Goal: Information Seeking & Learning: Learn about a topic

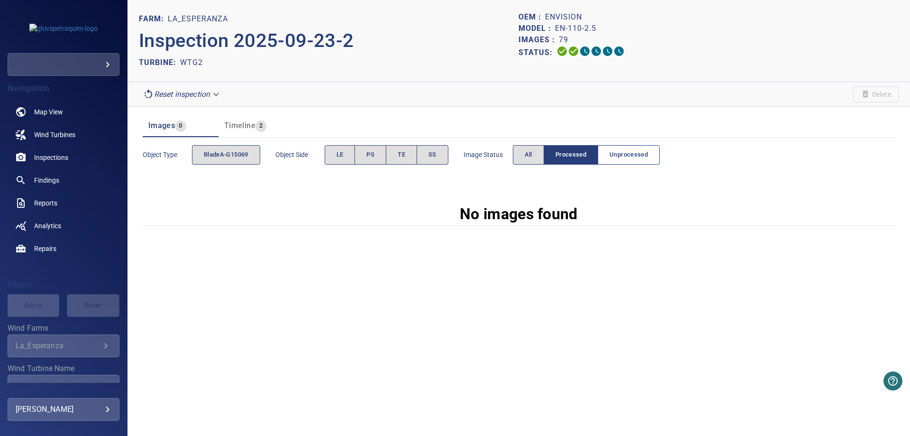
click at [635, 162] on button "Unprocessed" at bounding box center [629, 154] width 62 height 19
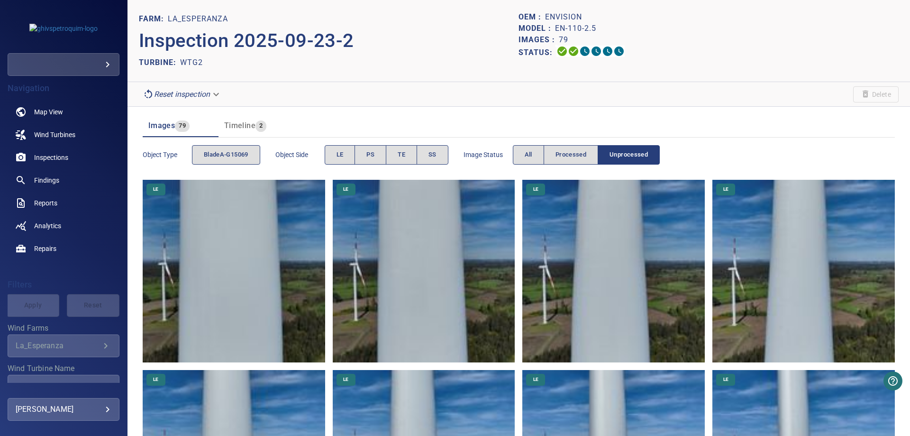
click at [249, 121] on span "Timeline" at bounding box center [239, 125] width 31 height 9
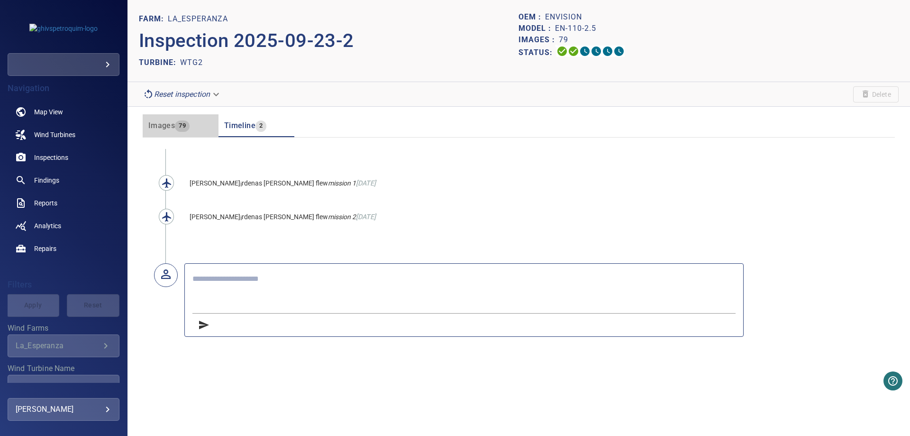
click at [185, 128] on span "79" at bounding box center [182, 125] width 15 height 11
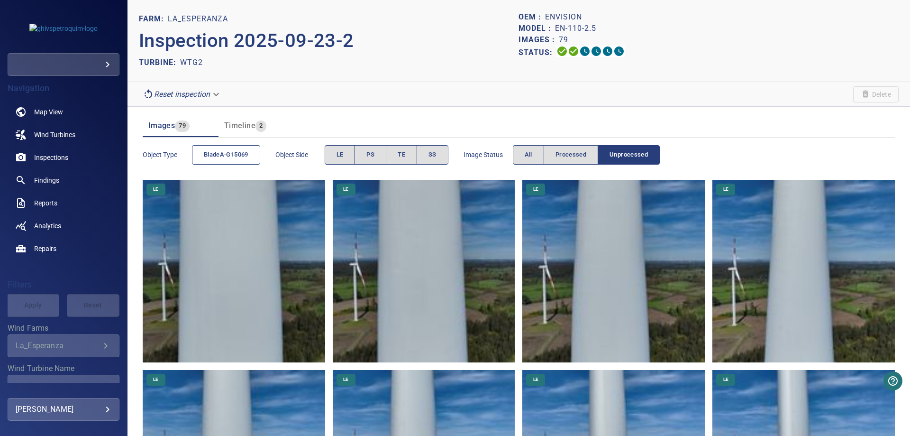
click at [228, 159] on span "bladeA-G15069" at bounding box center [226, 154] width 45 height 11
click at [221, 157] on span "bladeA-G15069" at bounding box center [226, 154] width 45 height 11
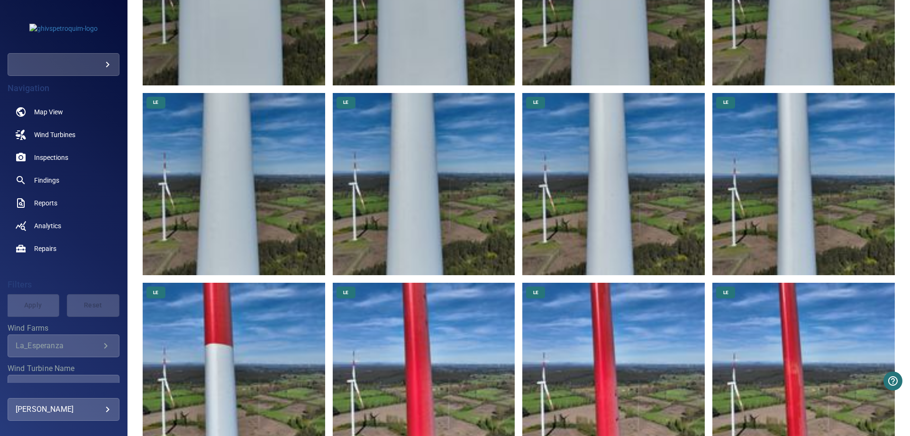
scroll to position [284, 0]
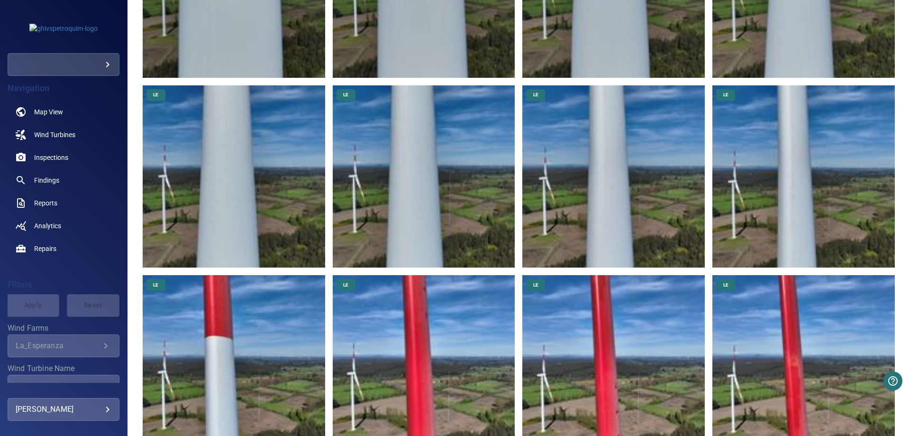
click at [755, 216] on img at bounding box center [804, 176] width 183 height 183
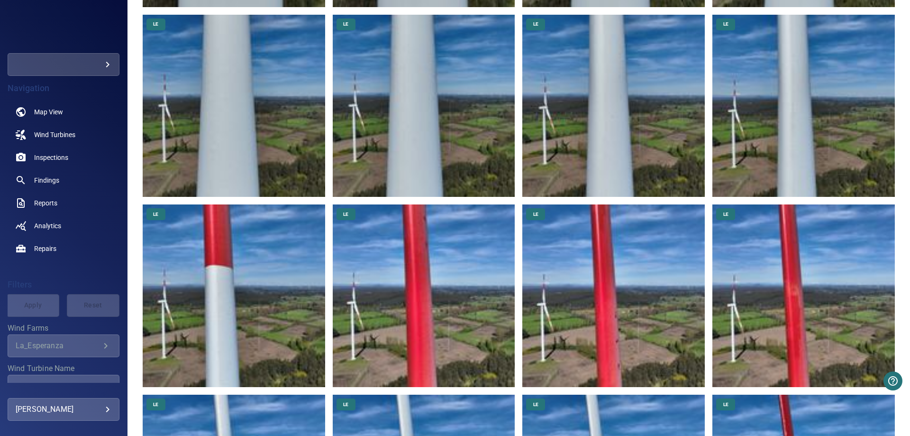
scroll to position [282, 0]
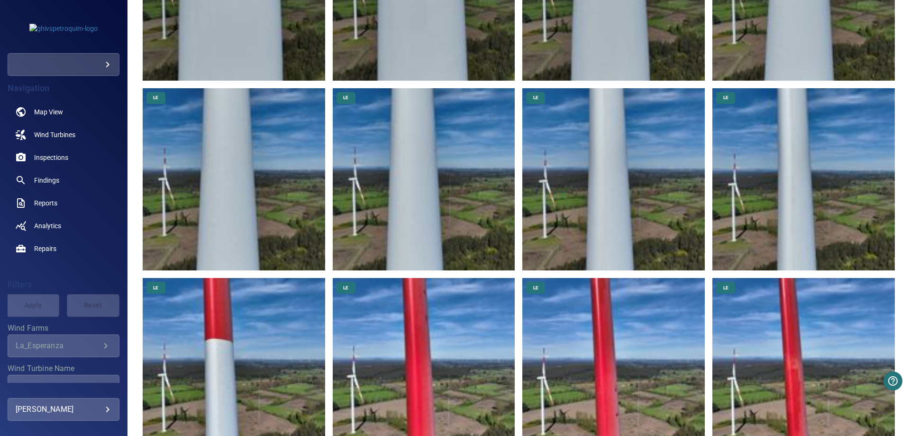
click at [376, 177] on img at bounding box center [424, 179] width 183 height 183
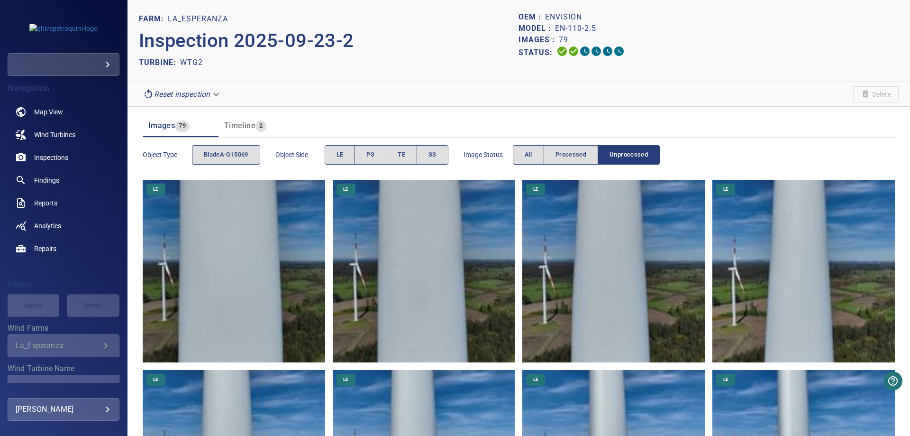
click at [793, 308] on img at bounding box center [804, 271] width 183 height 183
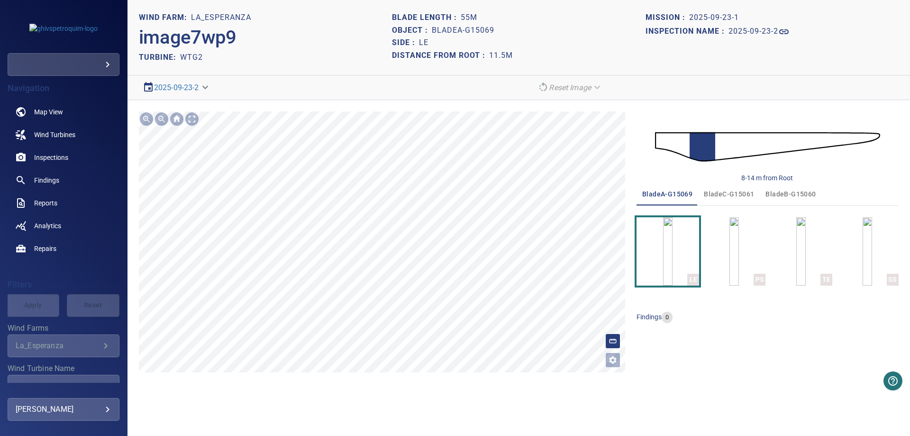
click at [609, 335] on div "**********" at bounding box center [382, 241] width 486 height 261
click at [612, 339] on line at bounding box center [612, 339] width 0 height 1
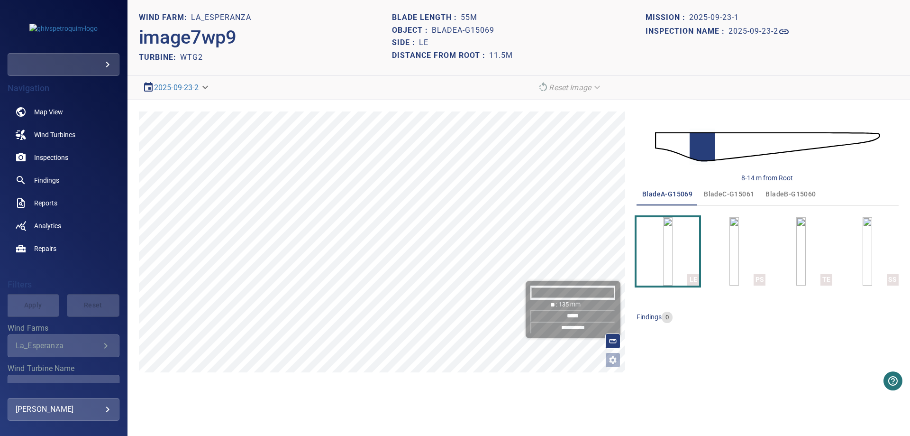
click at [580, 318] on input "*****" at bounding box center [572, 316] width 85 height 12
click at [149, 118] on div at bounding box center [146, 118] width 15 height 15
click at [144, 120] on div at bounding box center [146, 118] width 15 height 15
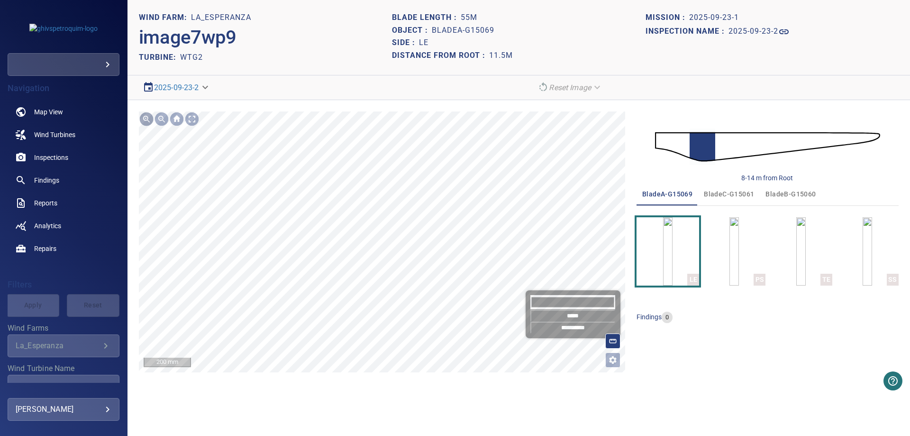
click at [144, 120] on div at bounding box center [146, 118] width 15 height 15
click at [165, 119] on div at bounding box center [161, 118] width 15 height 15
click at [161, 118] on div at bounding box center [161, 118] width 15 height 15
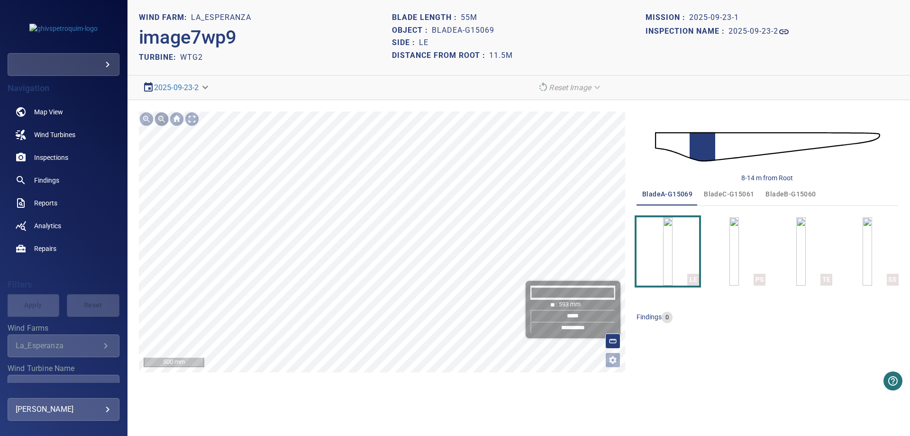
click at [161, 118] on div at bounding box center [161, 118] width 15 height 15
click at [586, 315] on input "*****" at bounding box center [572, 316] width 85 height 12
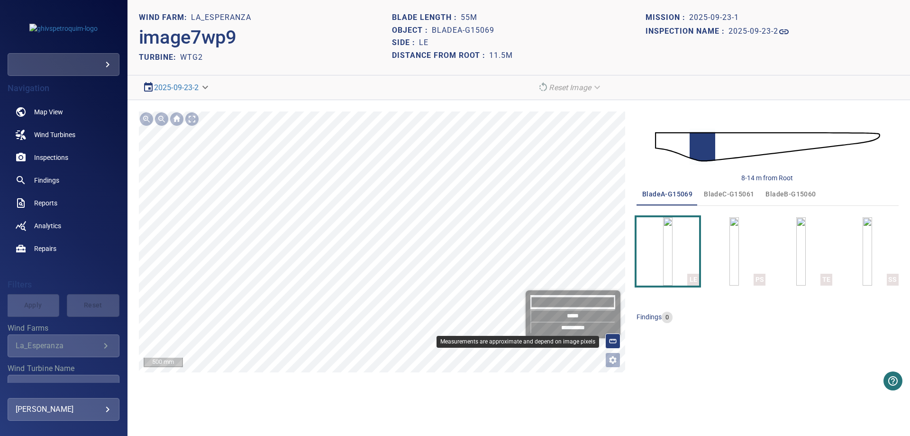
click at [615, 342] on rect at bounding box center [613, 341] width 7 height 4
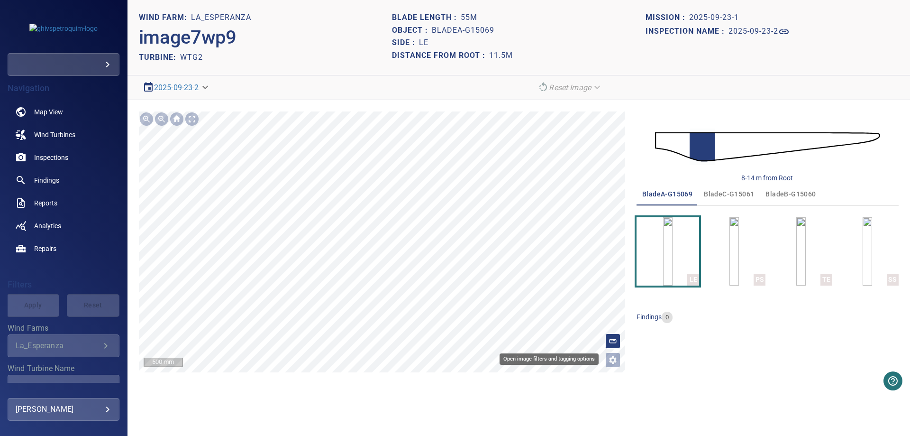
click at [609, 356] on icon "Open image filters and tagging options" at bounding box center [612, 359] width 9 height 9
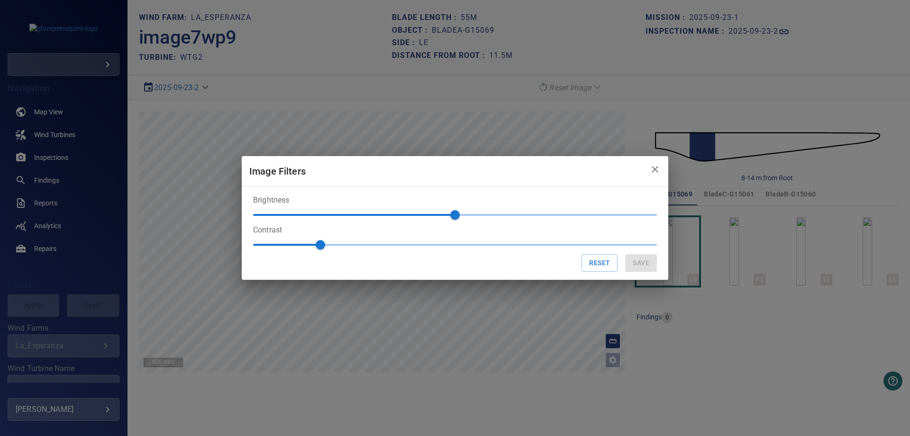
click at [611, 359] on div "Image Filters Brightness 0 Contrast 1 Reset Save" at bounding box center [455, 218] width 910 height 436
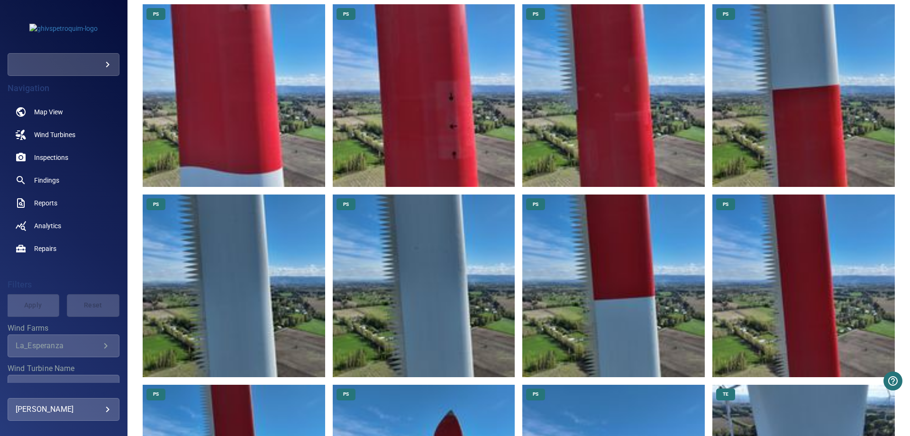
scroll to position [1650, 0]
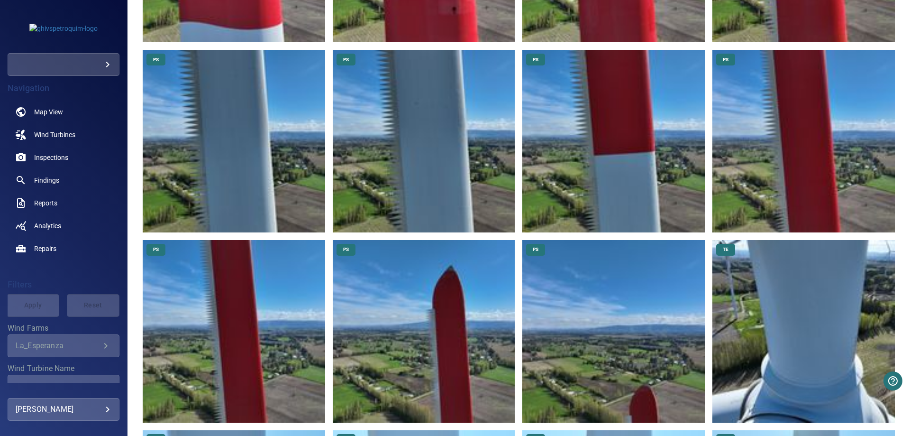
click at [733, 272] on img at bounding box center [804, 331] width 183 height 183
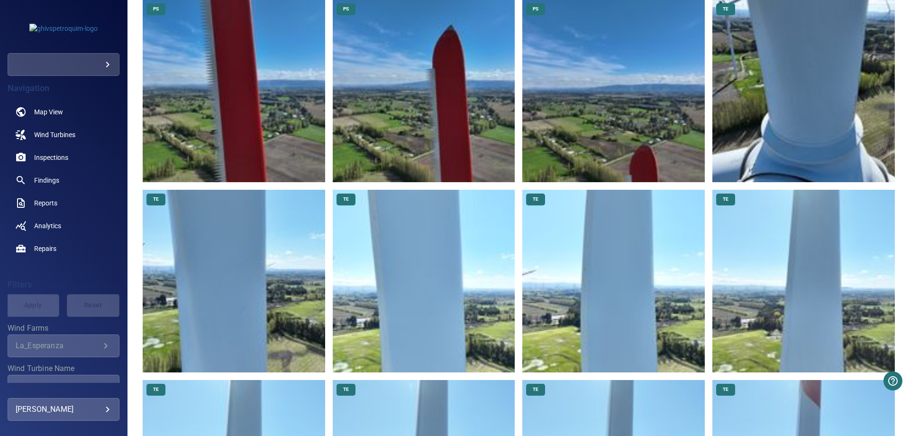
scroll to position [2048, 0]
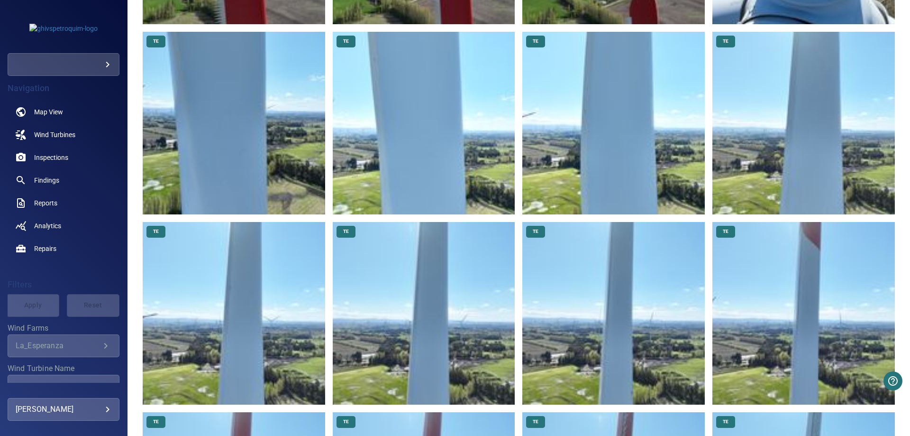
click at [255, 288] on img at bounding box center [234, 313] width 183 height 183
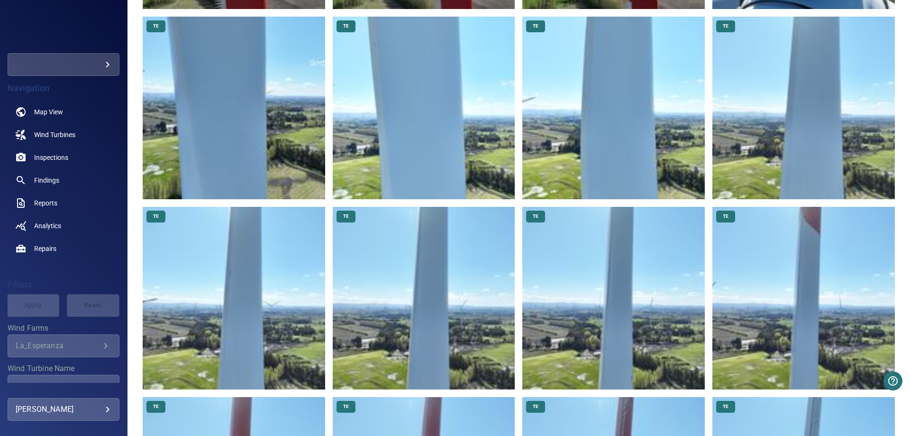
scroll to position [1991, 0]
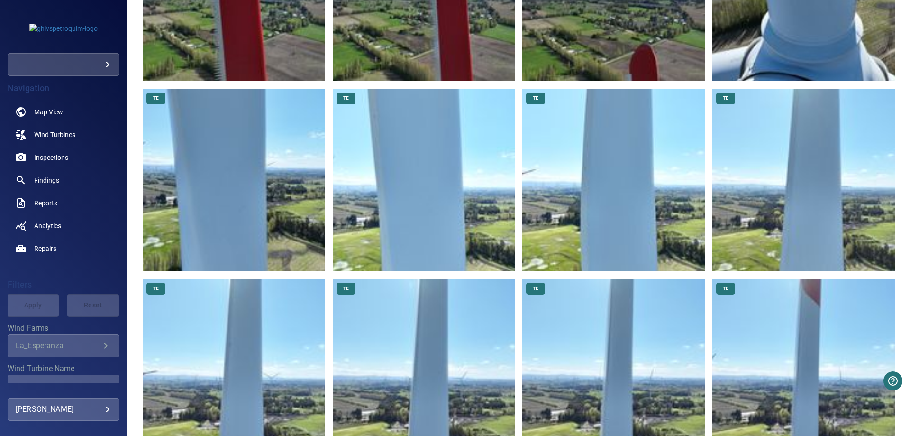
click at [238, 164] on img at bounding box center [234, 180] width 183 height 183
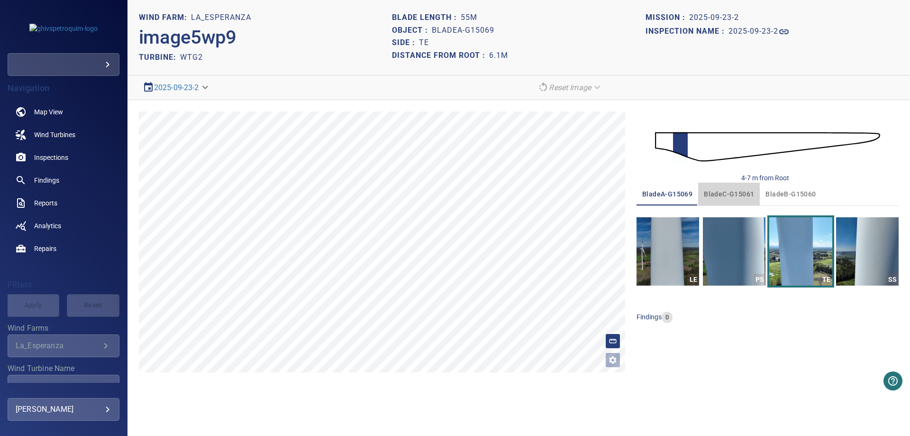
click at [731, 191] on span "bladeC-G15061" at bounding box center [729, 194] width 50 height 12
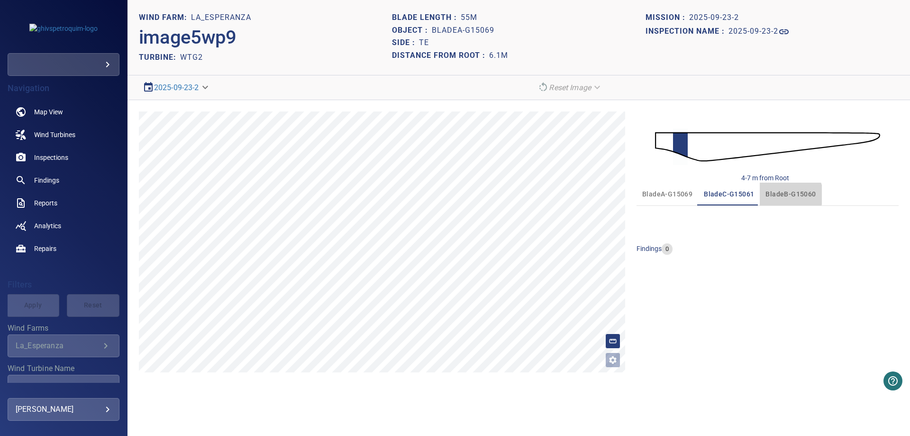
click at [788, 195] on span "bladeB-G15060" at bounding box center [791, 194] width 50 height 12
click at [663, 194] on span "bladeA-G15069" at bounding box center [667, 194] width 50 height 12
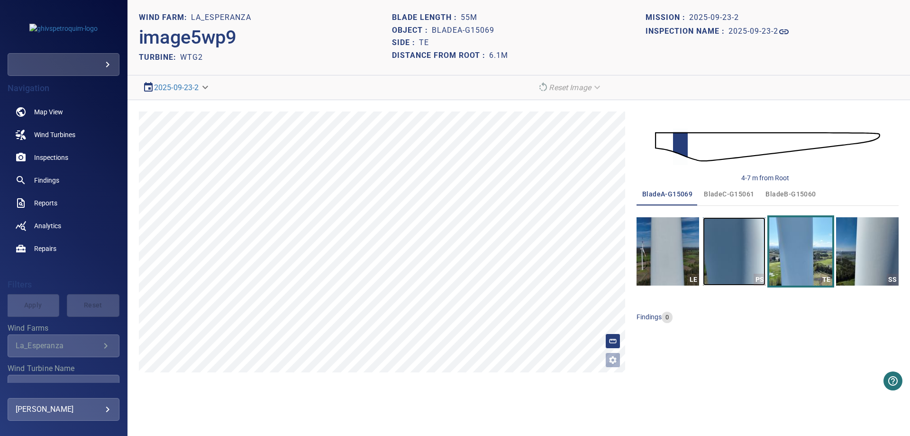
click at [754, 250] on img "button" at bounding box center [734, 251] width 63 height 68
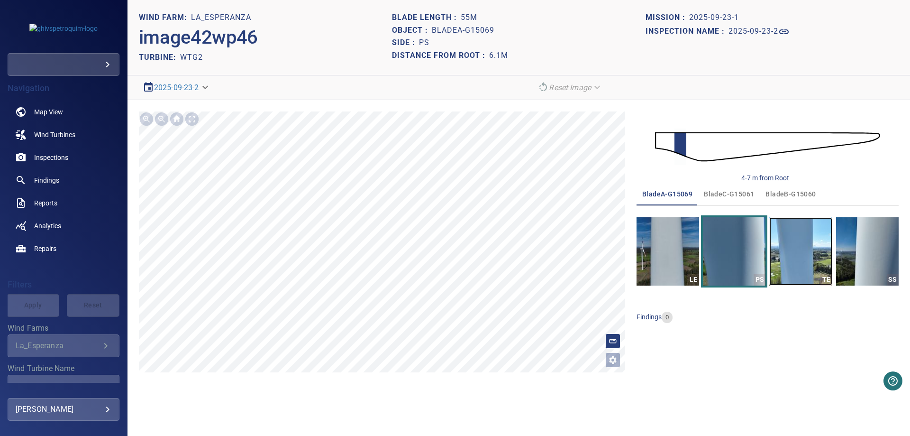
click at [791, 249] on img "button" at bounding box center [800, 251] width 63 height 68
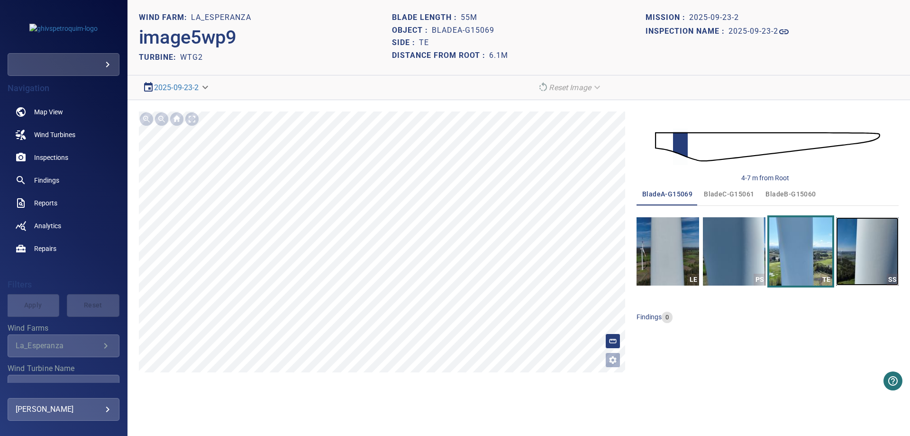
click at [861, 253] on img "button" at bounding box center [867, 251] width 63 height 68
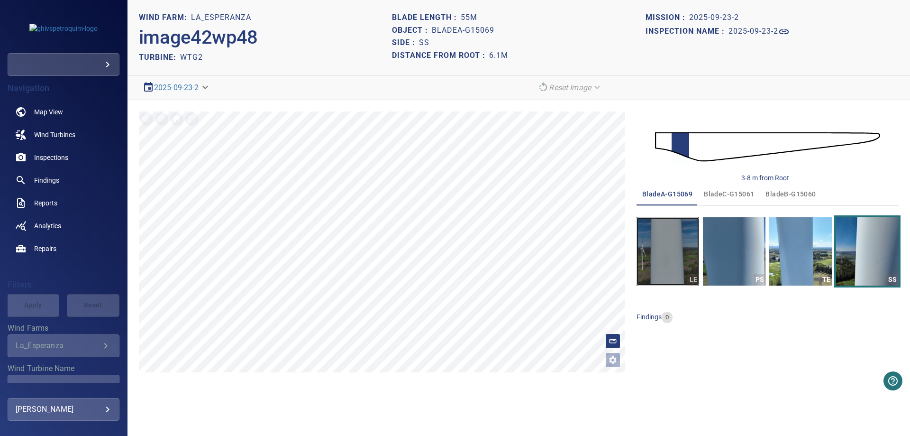
click at [644, 244] on img "button" at bounding box center [668, 251] width 63 height 68
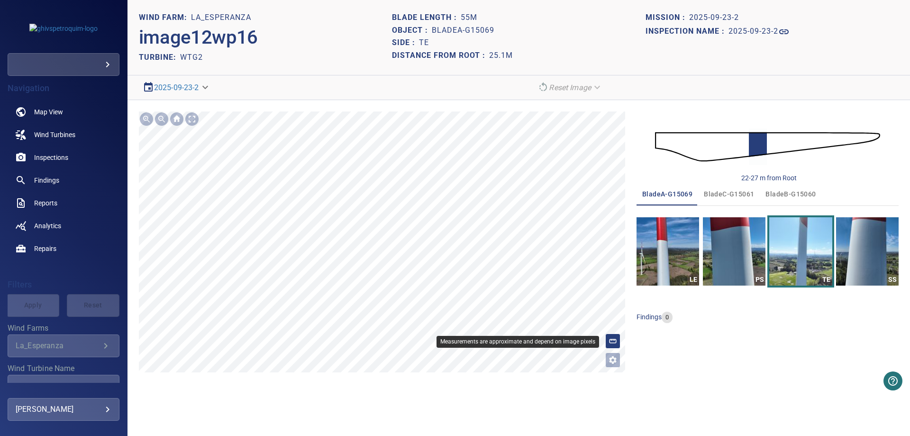
click at [612, 340] on line at bounding box center [612, 339] width 0 height 1
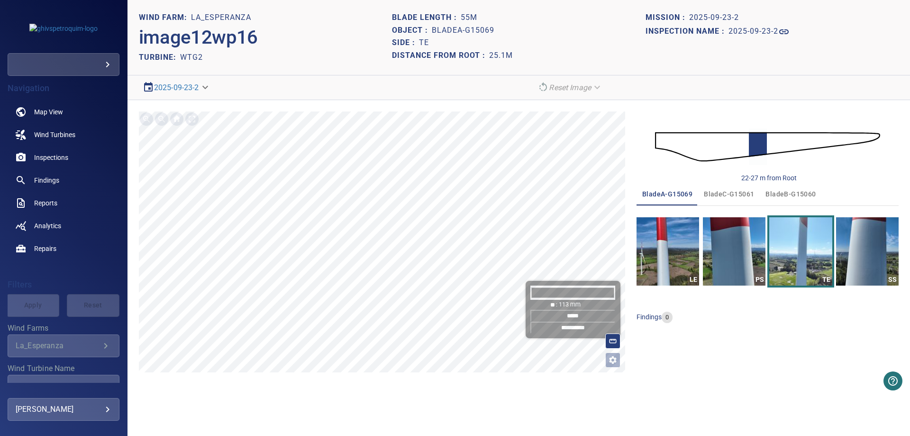
click at [591, 318] on input "*****" at bounding box center [572, 316] width 85 height 12
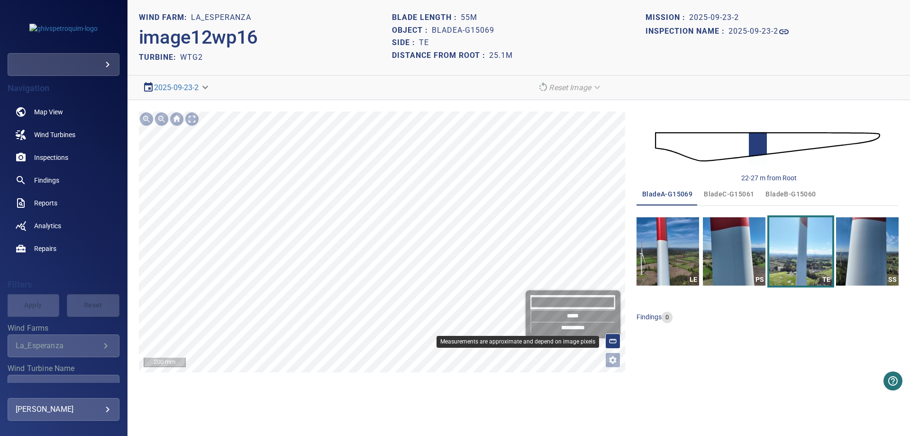
click at [609, 338] on icon at bounding box center [613, 341] width 9 height 9
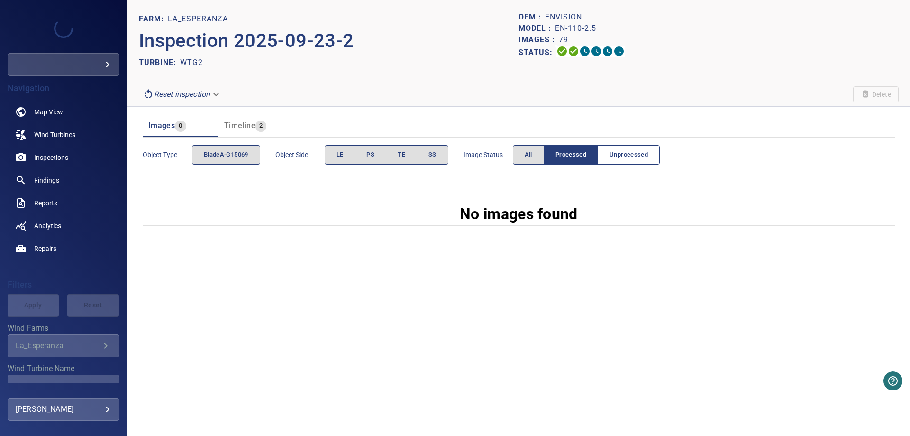
click at [621, 151] on span "Unprocessed" at bounding box center [629, 154] width 38 height 11
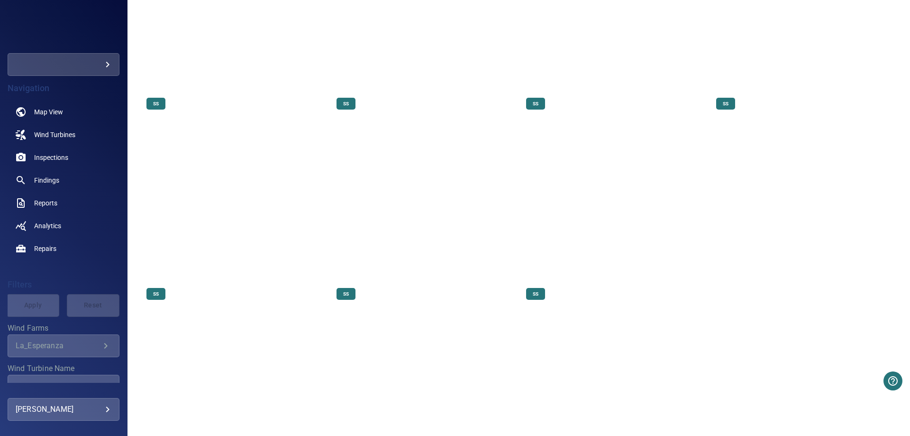
scroll to position [3524, 0]
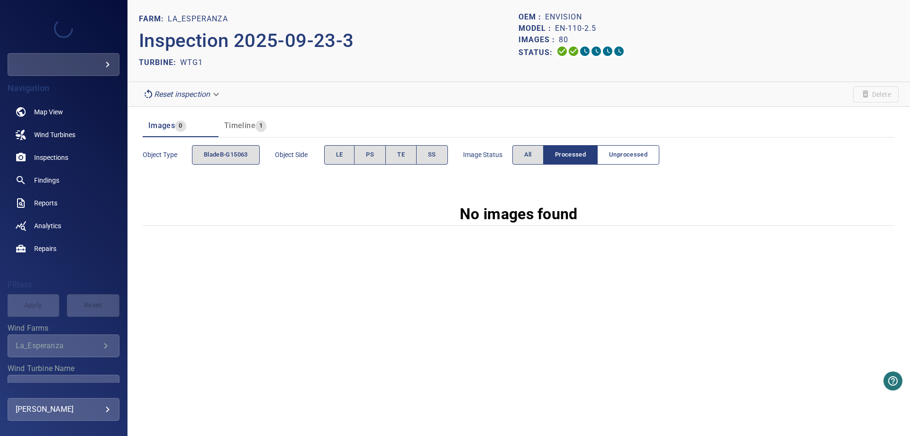
click at [617, 155] on span "Unprocessed" at bounding box center [628, 154] width 38 height 11
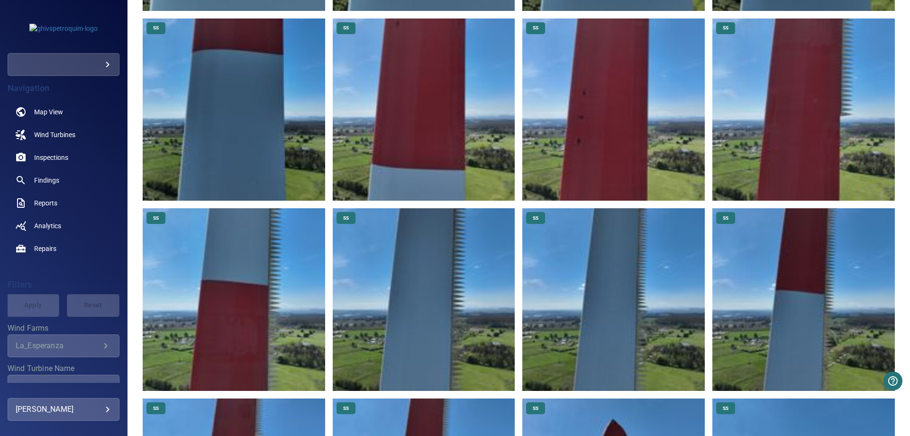
scroll to position [3524, 0]
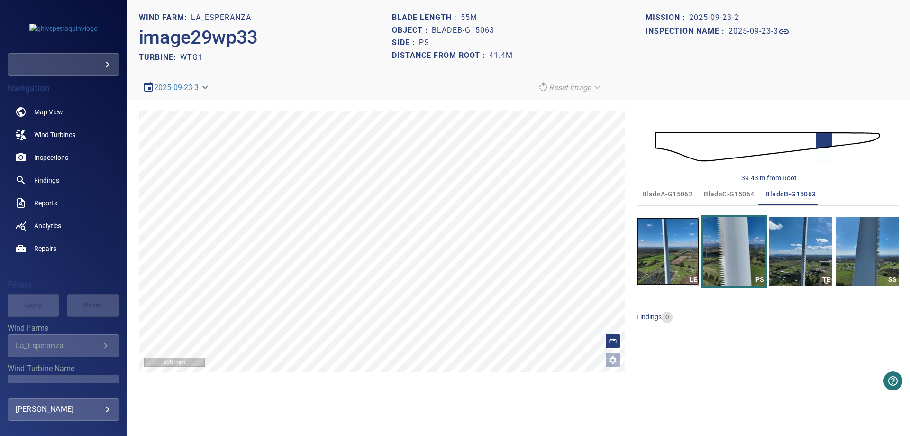
click at [664, 263] on img "button" at bounding box center [668, 251] width 63 height 68
